Goal: Use online tool/utility: Utilize a website feature to perform a specific function

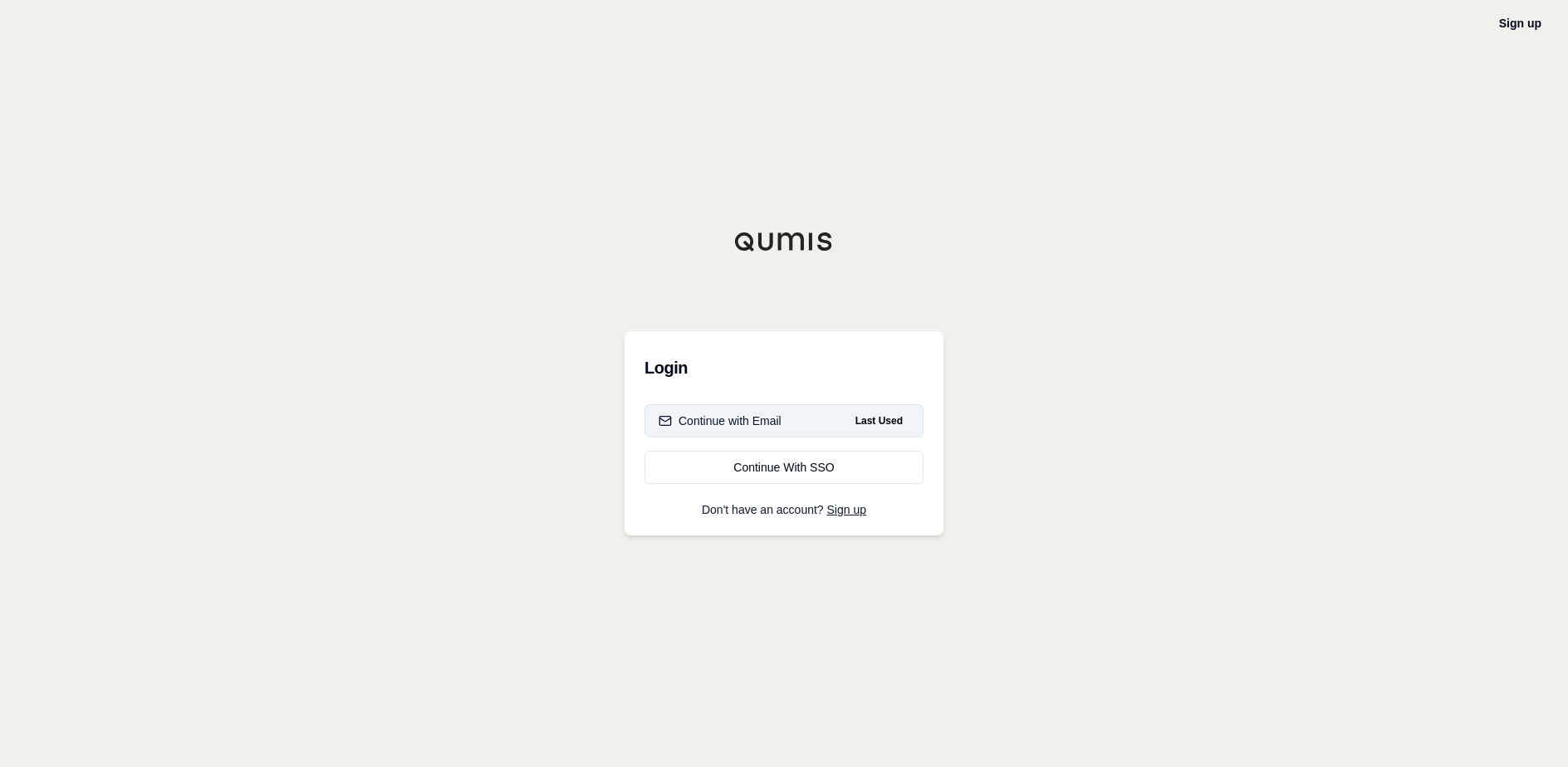
click at [786, 414] on button "Continue with Email Last Used" at bounding box center [784, 421] width 279 height 34
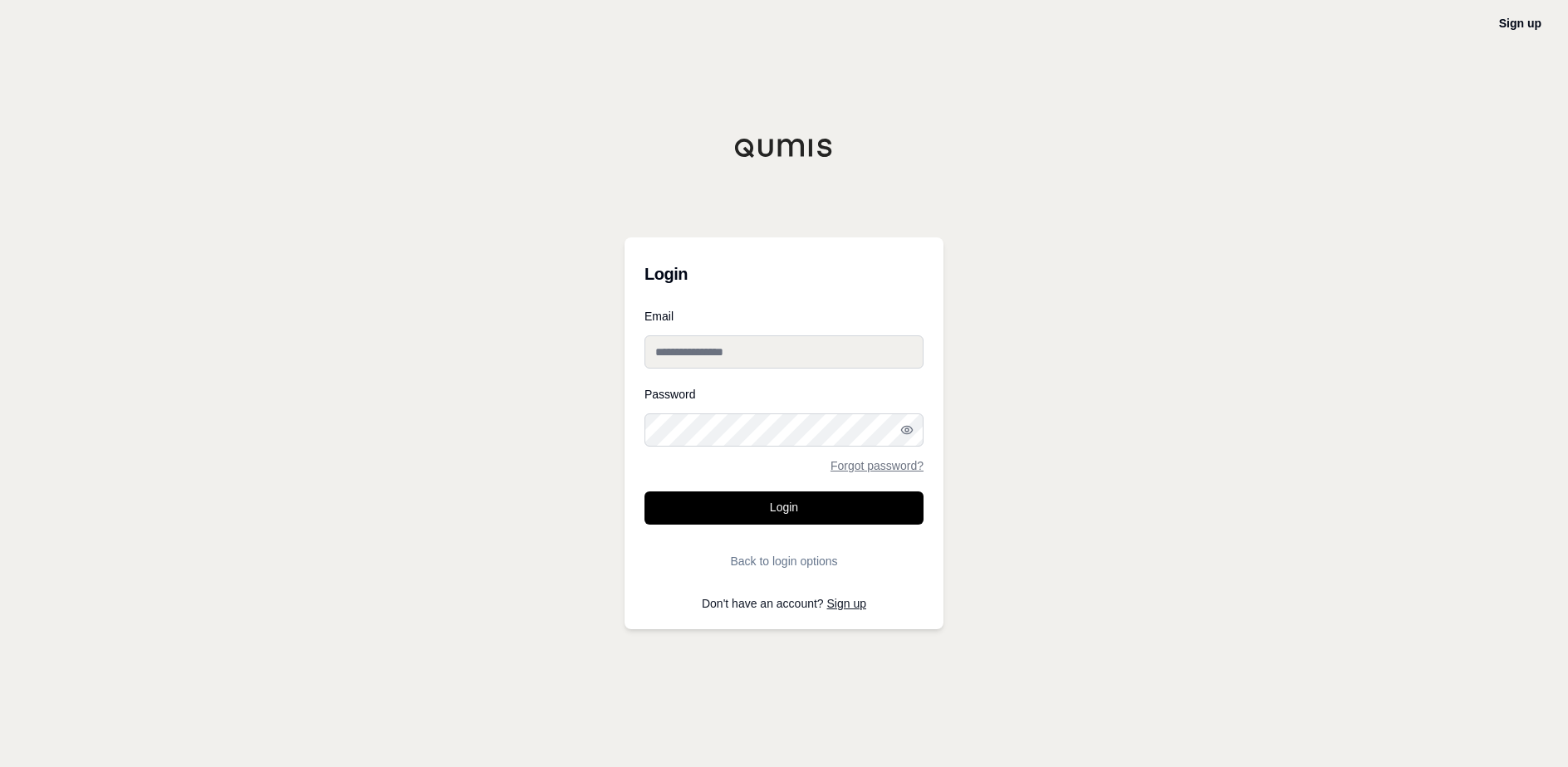
type input "**********"
click at [808, 502] on button "Login" at bounding box center [784, 508] width 279 height 34
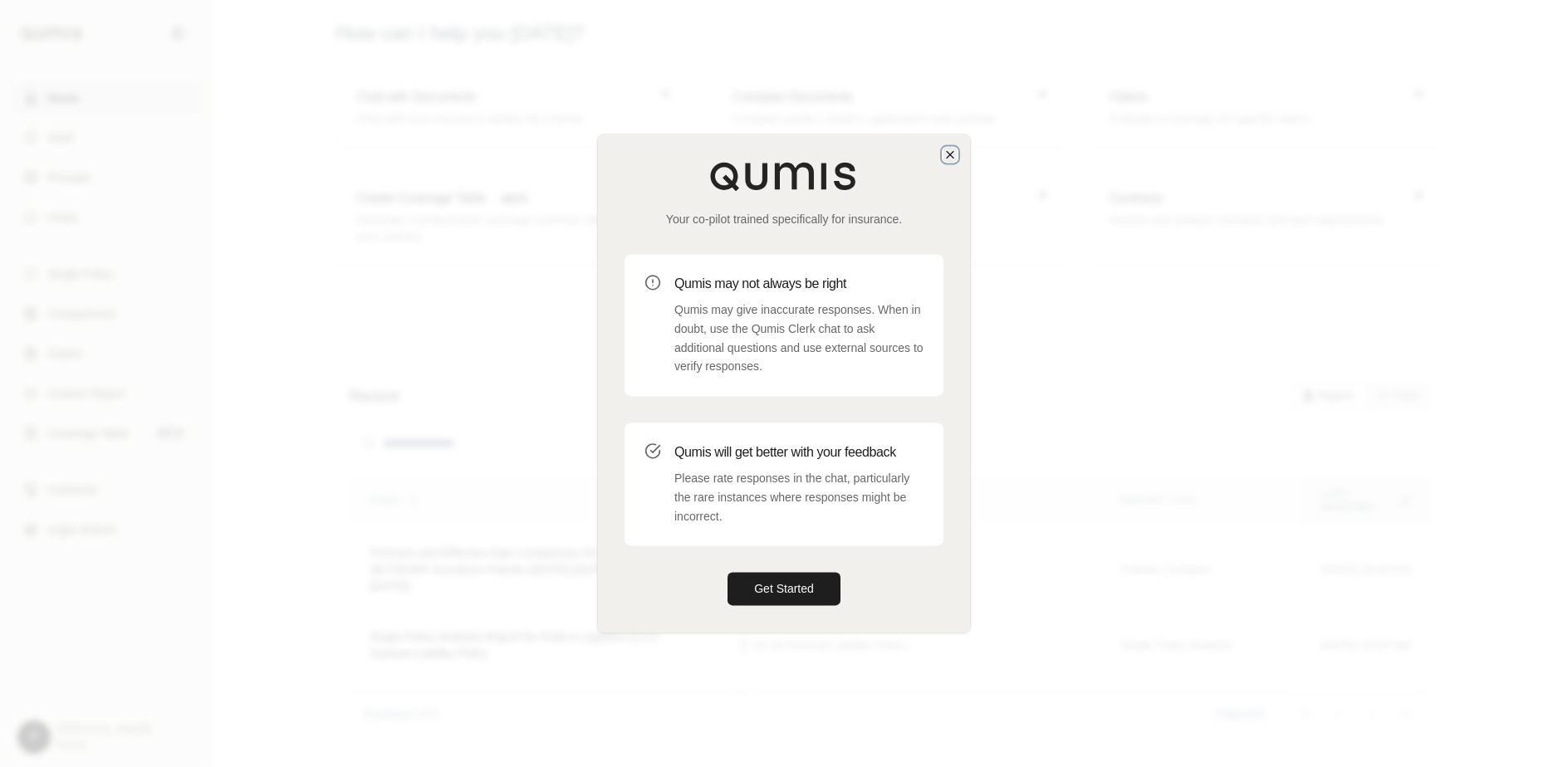
click at [951, 155] on icon "button" at bounding box center [950, 154] width 13 height 13
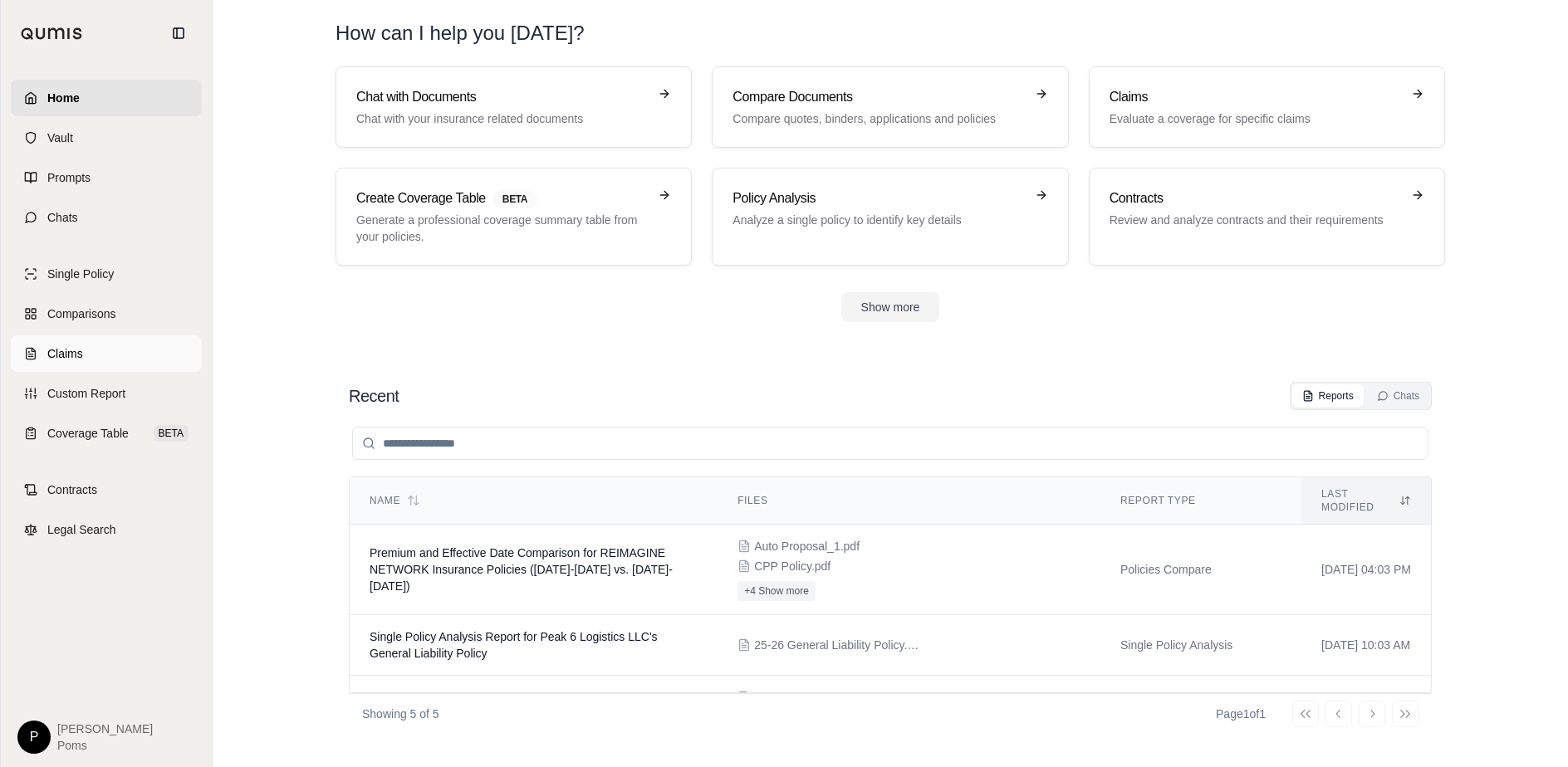
click at [72, 354] on span "Claims" at bounding box center [65, 353] width 35 height 16
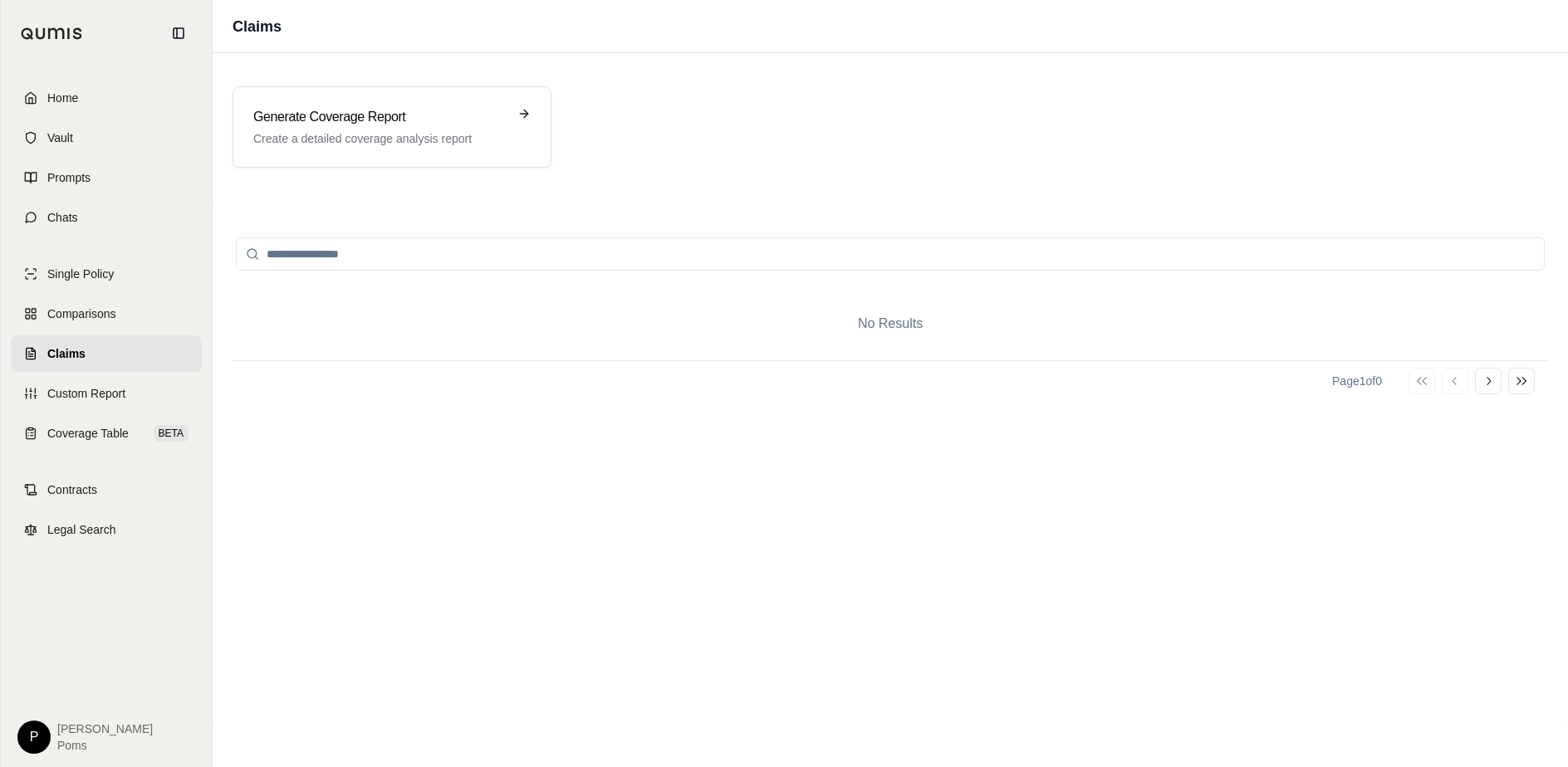
click at [309, 262] on input "search" at bounding box center [890, 254] width 1309 height 34
click at [299, 144] on p "Create a detailed coverage analysis report" at bounding box center [380, 138] width 254 height 16
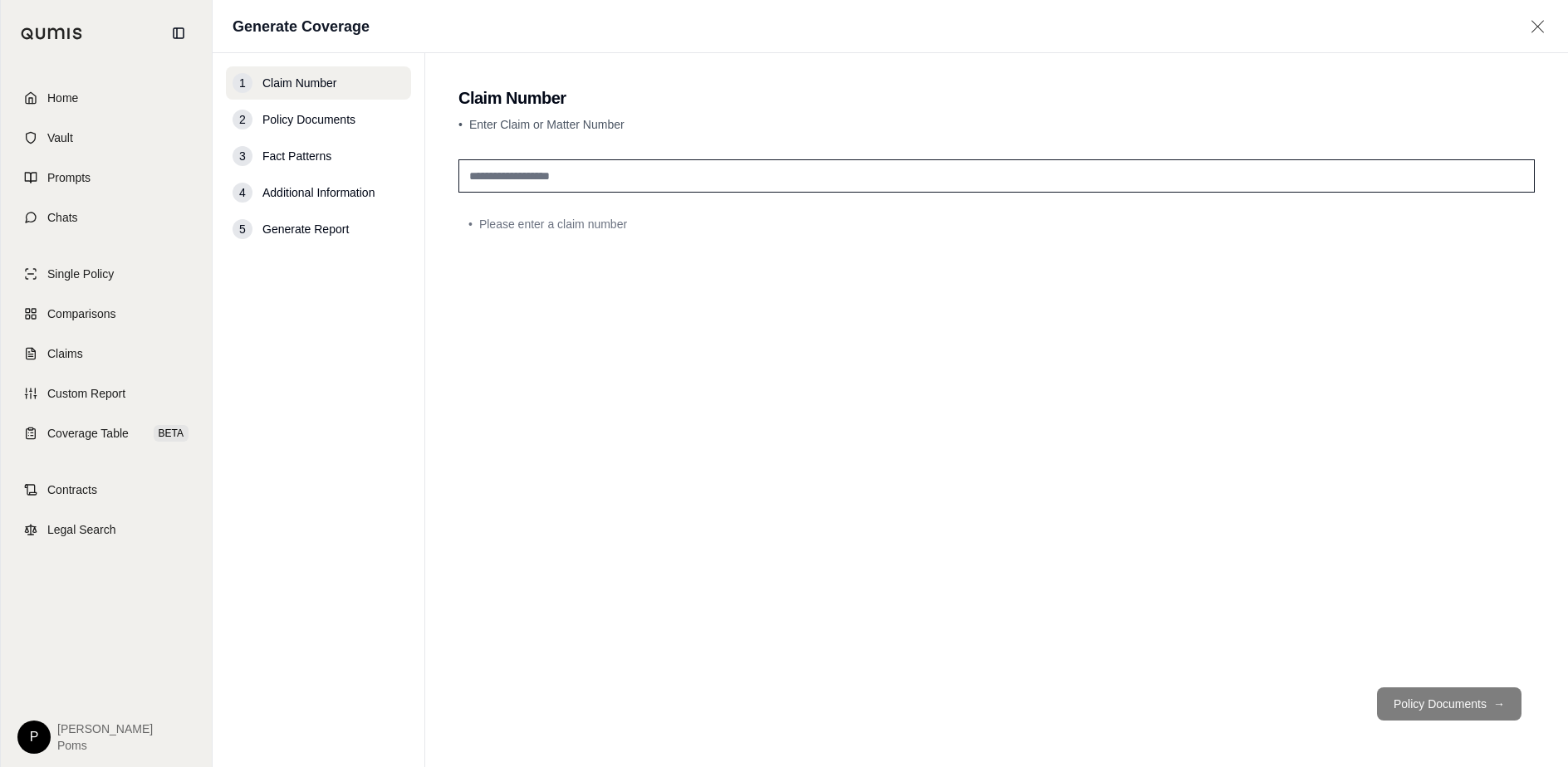
click at [696, 174] on input "text" at bounding box center [996, 176] width 1076 height 34
